Goal: Transaction & Acquisition: Purchase product/service

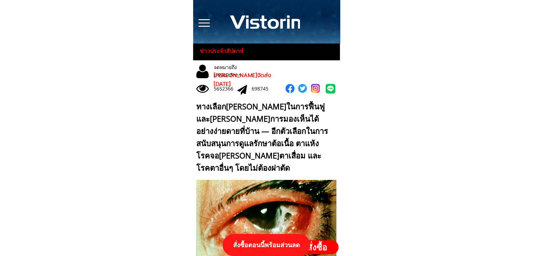
click at [321, 245] on p "สั่งซื้อ" at bounding box center [317, 247] width 43 height 14
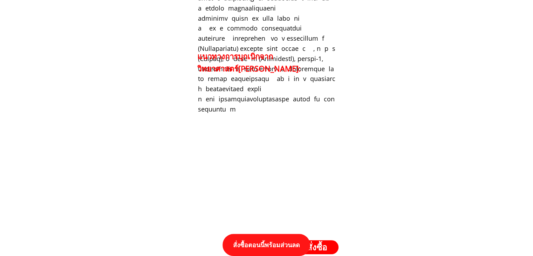
scroll to position [7271, 0]
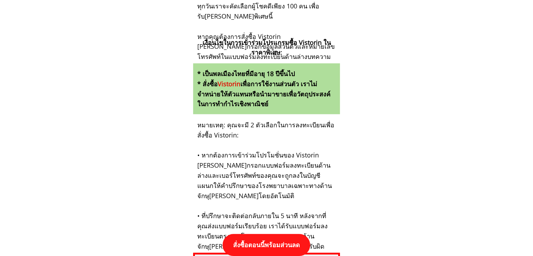
scroll to position [6676, 0]
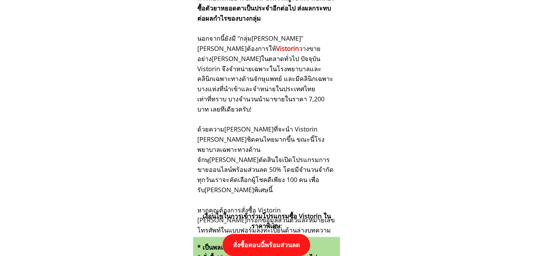
click at [273, 244] on p "สั่งซื้อตอนนี้พร้อมส่วนลด" at bounding box center [266, 245] width 88 height 22
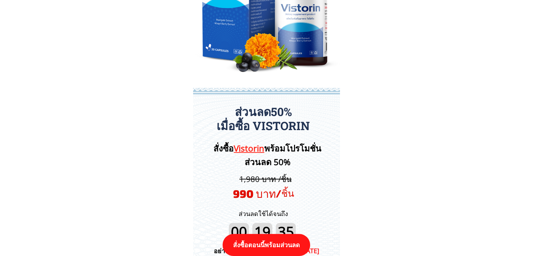
scroll to position [7306, 0]
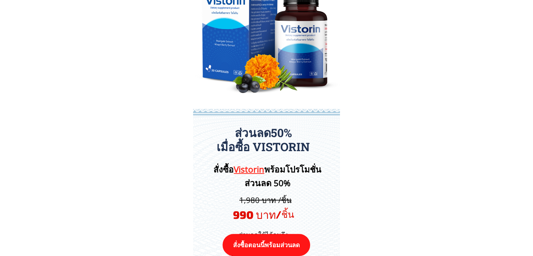
click at [269, 248] on p "สั่งซื้อตอนนี้พร้อมส่วนลด" at bounding box center [266, 245] width 88 height 22
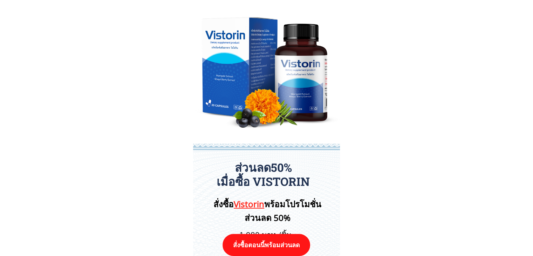
scroll to position [7271, 0]
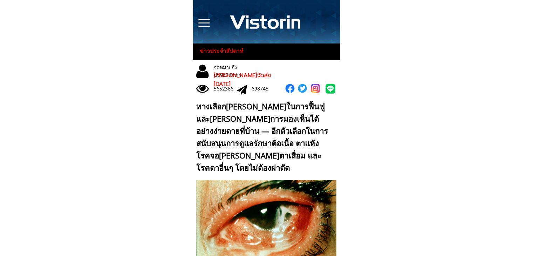
scroll to position [7271, 0]
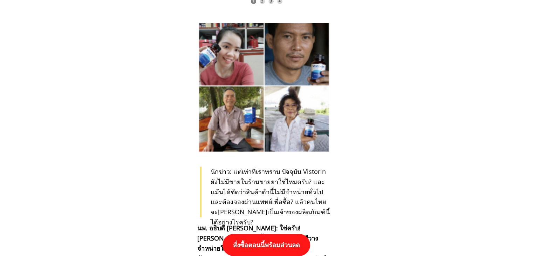
click at [287, 244] on p "สั่งซื้อตอนนี้พร้อมส่วนลด" at bounding box center [266, 244] width 96 height 24
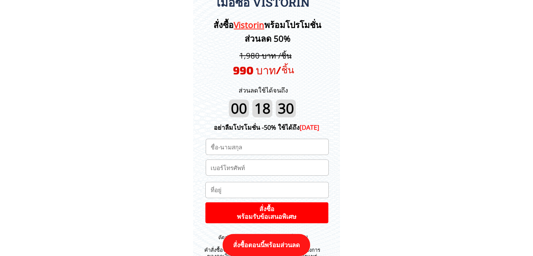
scroll to position [7341, 0]
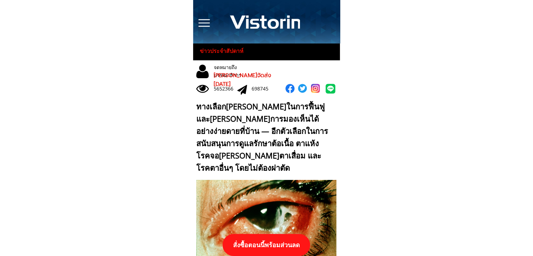
click at [281, 240] on p "สั่งซื้อตอนนี้พร้อมส่วนลด" at bounding box center [266, 245] width 88 height 22
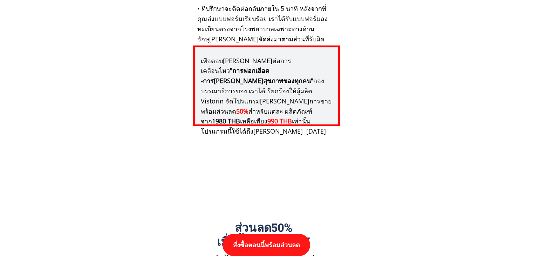
scroll to position [7271, 0]
